Goal: Transaction & Acquisition: Purchase product/service

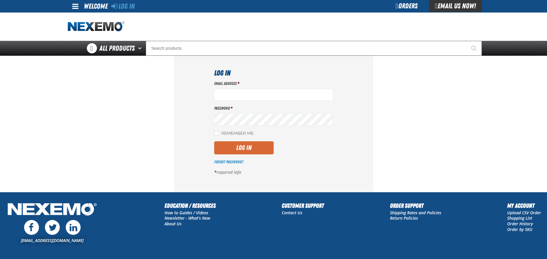
type input "jcox01@vtaig.com"
click at [246, 149] on button "Log In" at bounding box center [243, 147] width 59 height 13
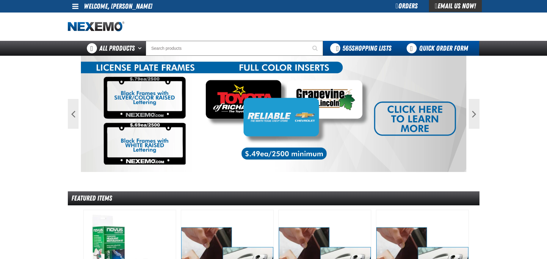
drag, startPoint x: 440, startPoint y: 48, endPoint x: 433, endPoint y: 49, distance: 6.7
click at [440, 48] on link "Quick Order Form" at bounding box center [439, 48] width 81 height 15
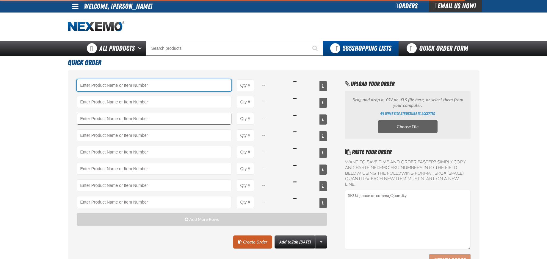
type input "82537 - Xtra Seal® - Tire Repair Buffing Solution, Rubber Prep Buffing Solution…"
type input "1"
type input "KT14848 - PZ Series Coated Zinc Clip-on Wheel Weight - 0.25 oz. (25 per pack)"
type input "2"
type input "KT13474 - MCZ Series Coated Zinc Clip-on Wheel Weight - 1.25 oz. (25 per pack)"
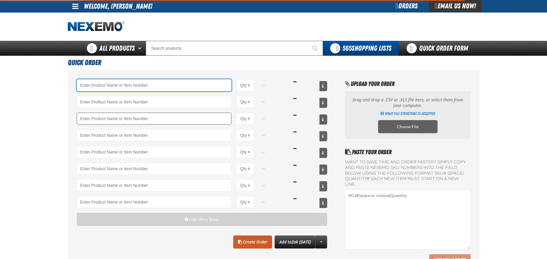
type input "2"
type input "1425824 - Wrapped stem combination tire patch and plug 5/16 stem diameter x 2-1…"
type input "2"
type input "KT11029A - Steel Adhesive Wheel Weight 1/4oz (Pack of 52)"
type input "2"
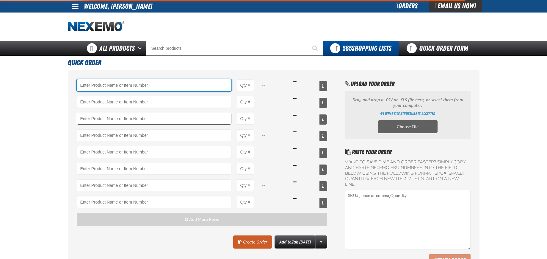
type input "KT14127 - Tire Repair Tire Installation Tool Euro-Paste Mounting Compound - 11 …"
type input "2"
type input "82528"
type input "1"
type input "KT12583 - AA Alkaline Battery 1.5 Volt (4 per pack)"
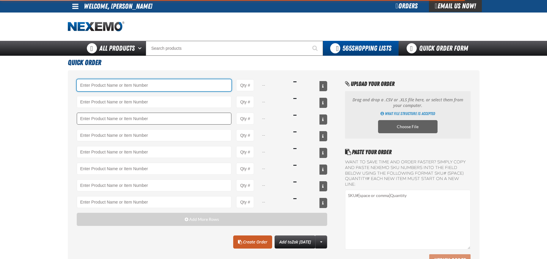
type input "5"
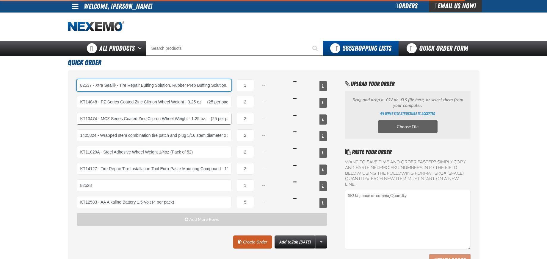
select select "pack"
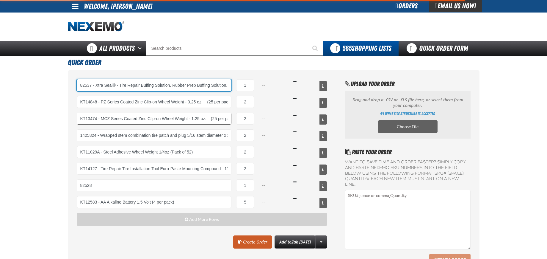
select select "pack"
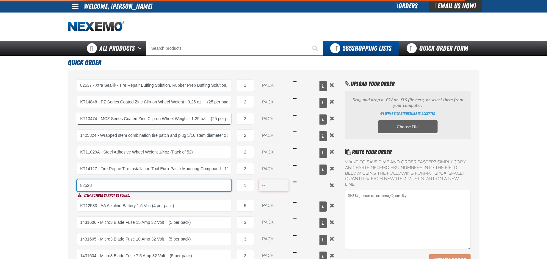
type input "82537 - Xtra Seal® - Tire Repair Buffing Solution, Rubber Prep Buffing Solution…"
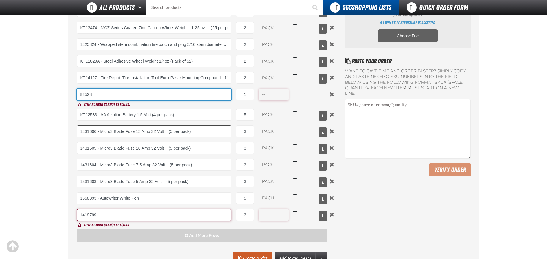
scroll to position [59, 0]
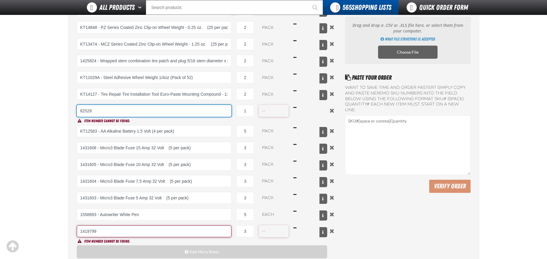
drag, startPoint x: 102, startPoint y: 112, endPoint x: 52, endPoint y: 121, distance: 51.4
click at [53, 118] on main "Quick Order 82537 - Xtra Seal® - Tire Repair Buffing Solution, Rubber Prep Buff…" at bounding box center [273, 136] width 547 height 311
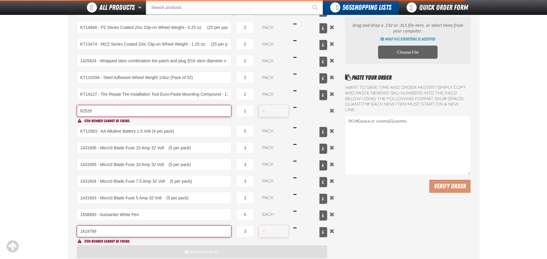
type input "82528"
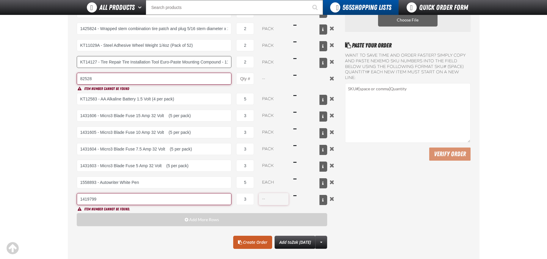
scroll to position [89, 0]
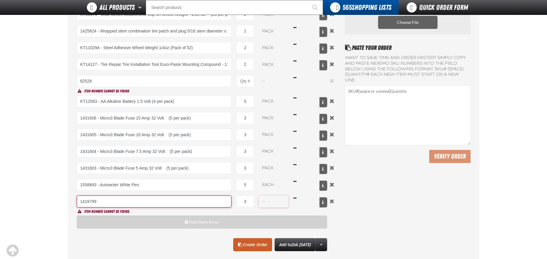
click at [332, 80] on button "Remove the current row" at bounding box center [331, 80] width 7 height 7
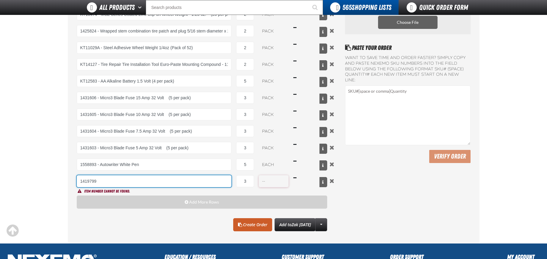
drag, startPoint x: 102, startPoint y: 182, endPoint x: 61, endPoint y: 187, distance: 41.9
click at [62, 187] on main "Quick Order 82537 - Xtra Seal® - Tire Repair Buffing Solution, Rubber Prep Buff…" at bounding box center [273, 97] width 547 height 291
click at [333, 180] on button "Remove the current row" at bounding box center [331, 180] width 7 height 7
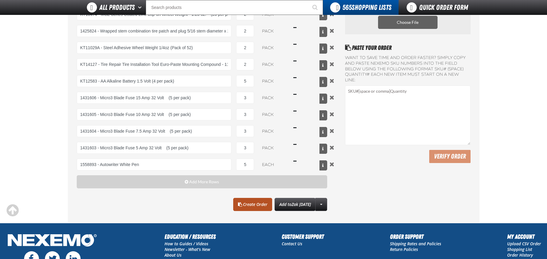
click at [234, 207] on link "Create Order" at bounding box center [252, 204] width 39 height 13
click at [235, 205] on link "Create Order" at bounding box center [252, 204] width 39 height 13
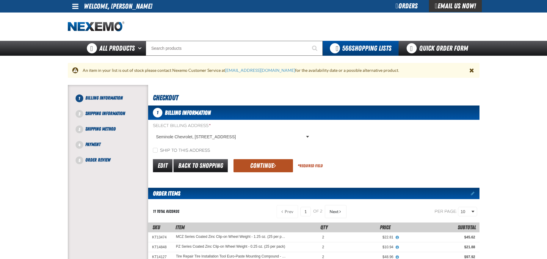
click at [261, 169] on button "Continue" at bounding box center [263, 165] width 59 height 13
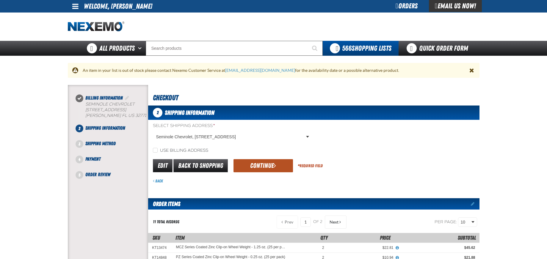
click at [260, 165] on button "Continue" at bounding box center [263, 165] width 59 height 13
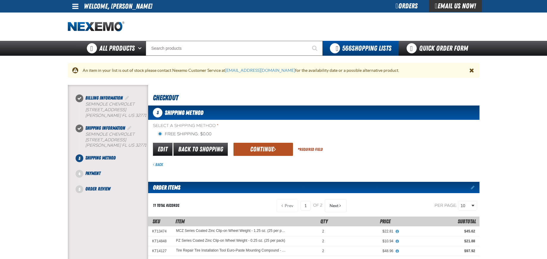
click at [259, 149] on button "Continue" at bounding box center [263, 148] width 59 height 13
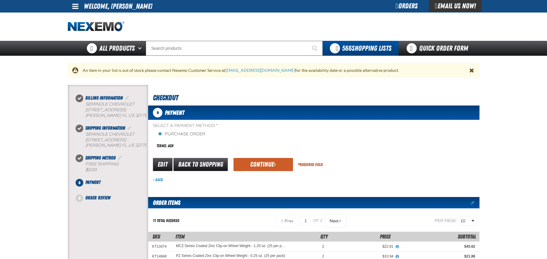
click at [256, 166] on button "Continue" at bounding box center [263, 164] width 59 height 13
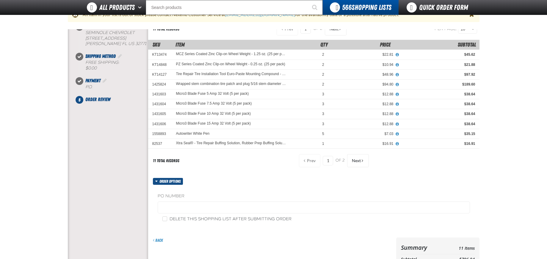
scroll to position [208, 0]
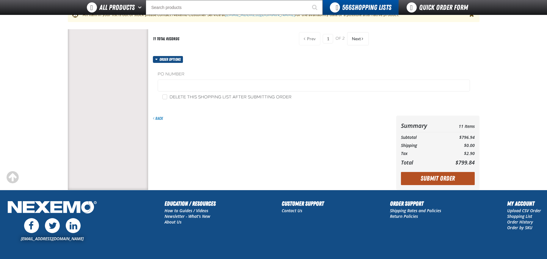
click at [436, 178] on button "Submit Order" at bounding box center [438, 178] width 74 height 13
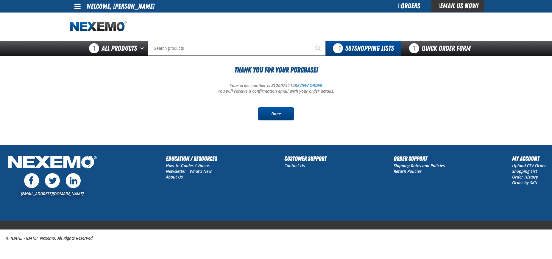
click at [277, 112] on link "Done" at bounding box center [276, 113] width 36 height 13
